Goal: Find contact information

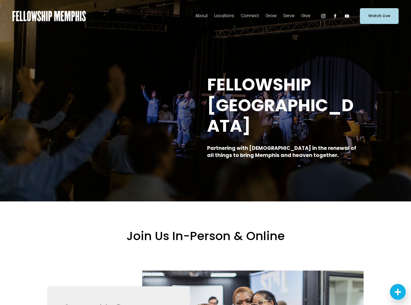
scroll to position [1262, 0]
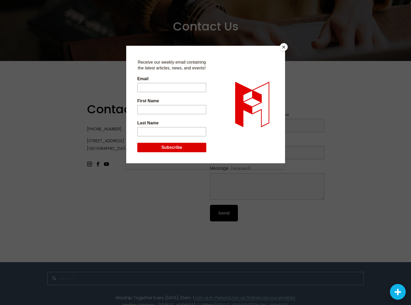
scroll to position [58, 0]
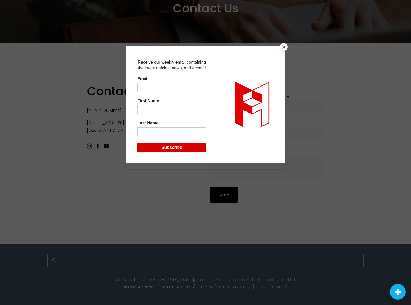
click at [224, 195] on div at bounding box center [205, 168] width 159 height 244
